Goal: Transaction & Acquisition: Purchase product/service

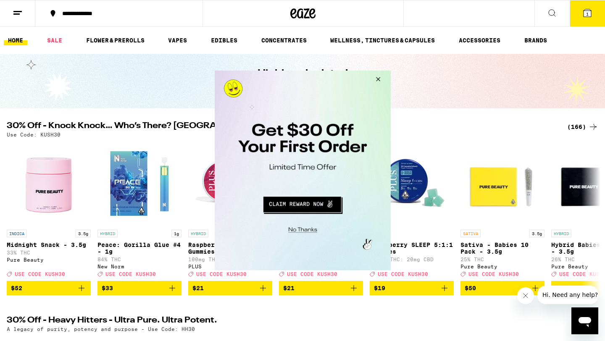
click at [378, 79] on button "Close Modal" at bounding box center [376, 81] width 23 height 20
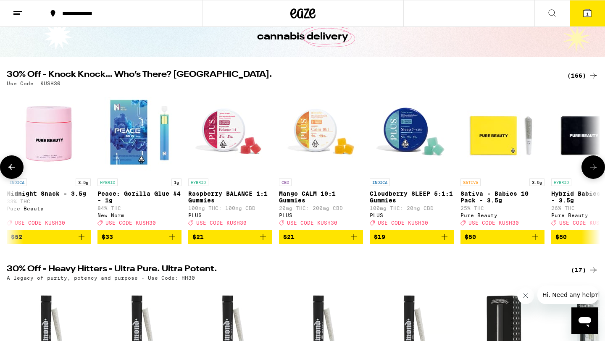
scroll to position [0, 11]
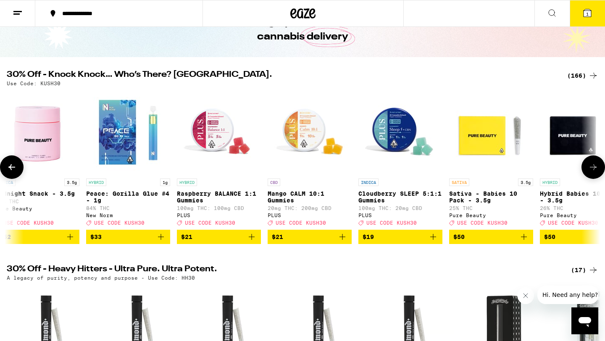
click at [589, 169] on icon at bounding box center [594, 167] width 10 height 10
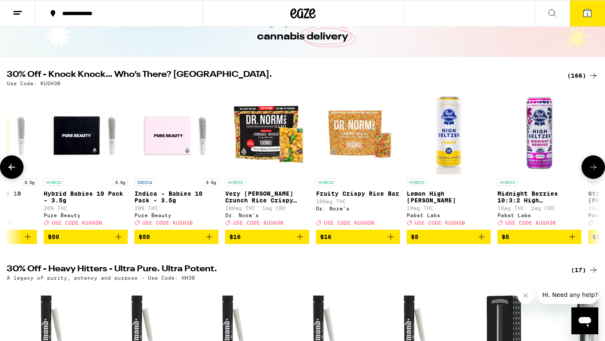
scroll to position [0, 512]
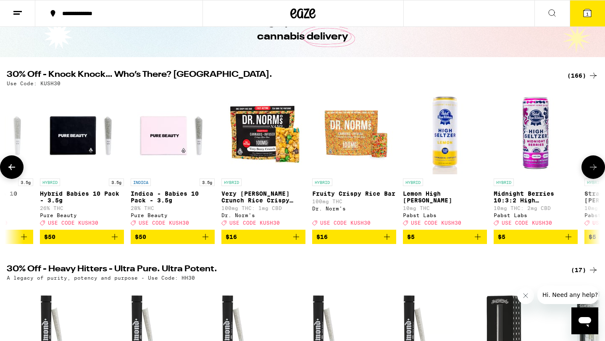
click at [589, 169] on icon at bounding box center [594, 167] width 10 height 10
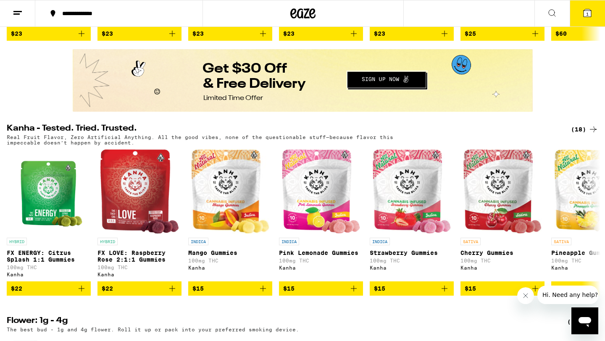
scroll to position [0, 0]
